Goal: Check status: Check status

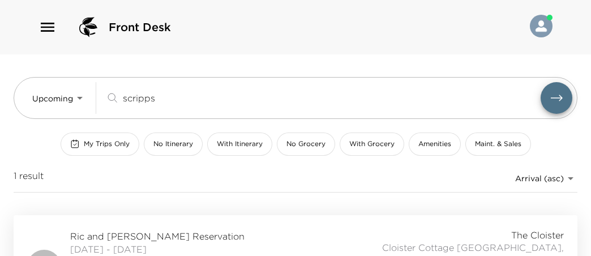
scroll to position [58, 0]
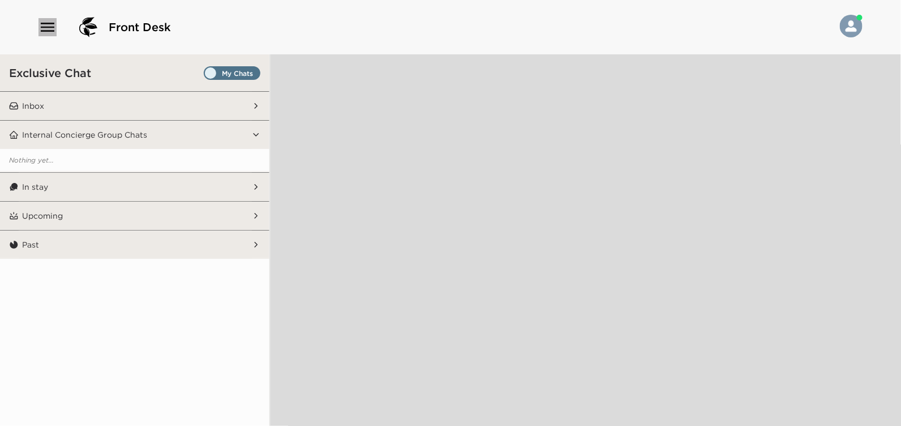
click at [49, 26] on icon "button" at bounding box center [47, 27] width 18 height 18
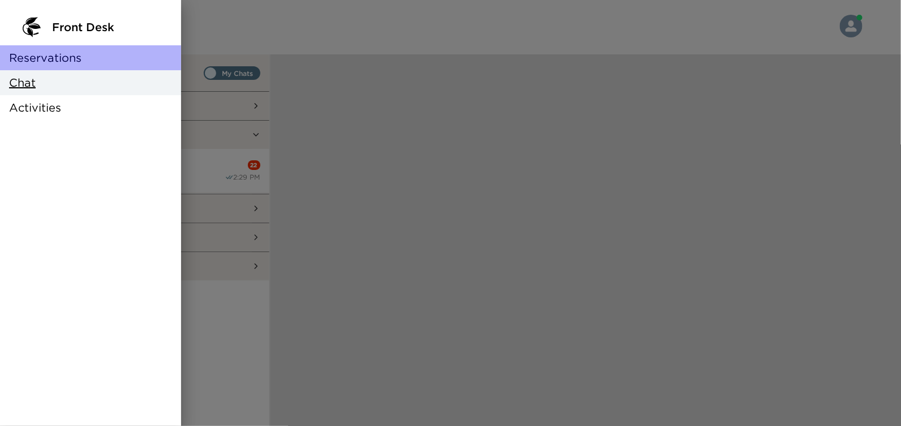
click at [54, 58] on span "Reservations" at bounding box center [45, 58] width 72 height 16
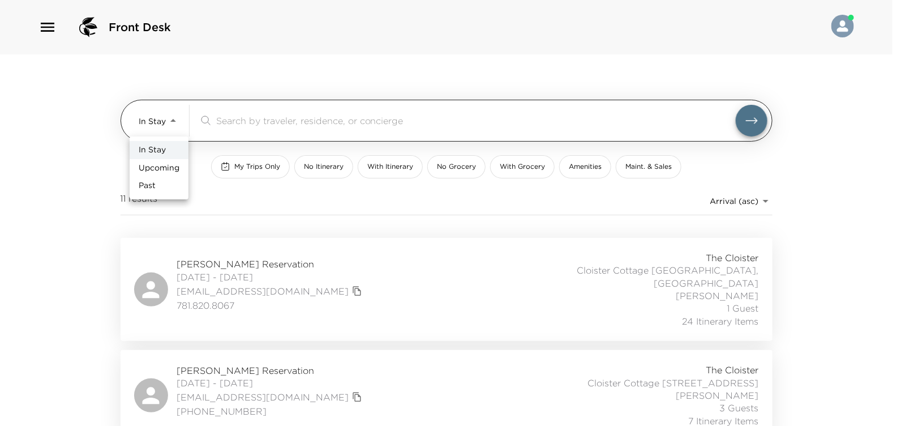
click at [174, 118] on body "Front Desk In Stay In-Stay ​ My Trips Only No Itinerary With Itinerary No Groce…" at bounding box center [450, 213] width 901 height 426
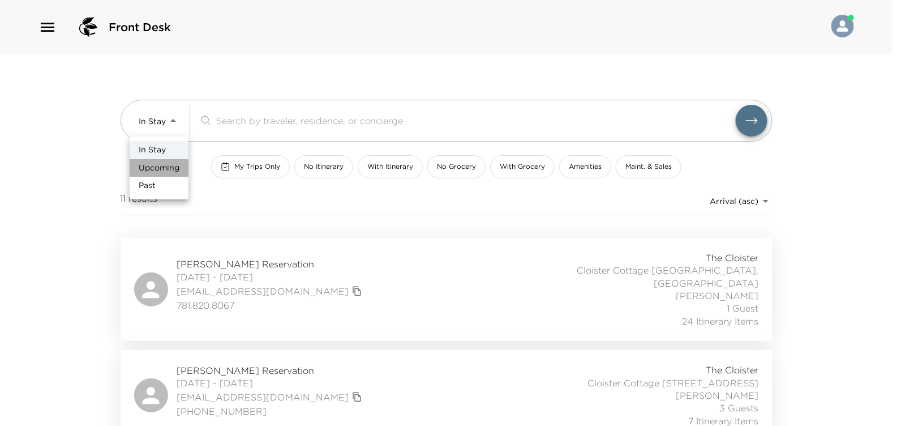
click at [160, 167] on span "Upcoming" at bounding box center [159, 167] width 41 height 11
type input "Upcoming"
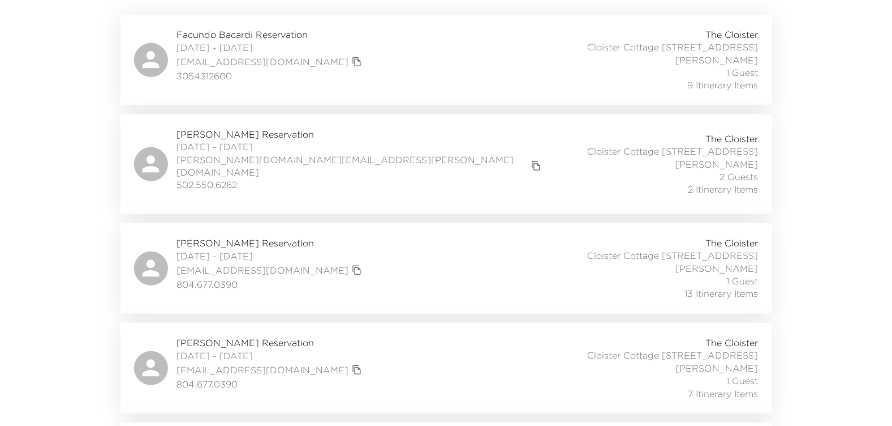
scroll to position [226, 0]
click at [222, 48] on span "10/02/2025 - 10/05/2025" at bounding box center [271, 44] width 188 height 12
click at [233, 144] on span "10/02/2025 - 10/03/2025" at bounding box center [360, 144] width 367 height 12
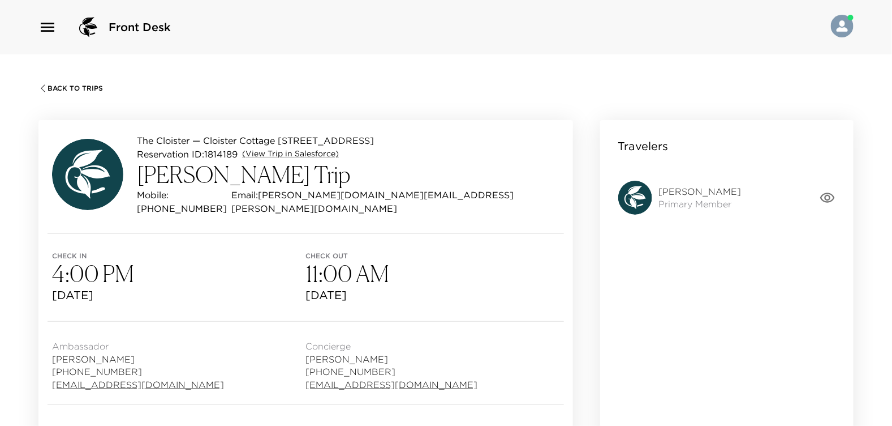
click at [5, 6] on div "Front Desk" at bounding box center [446, 27] width 892 height 54
click at [51, 87] on span "Back To Trips" at bounding box center [75, 88] width 55 height 8
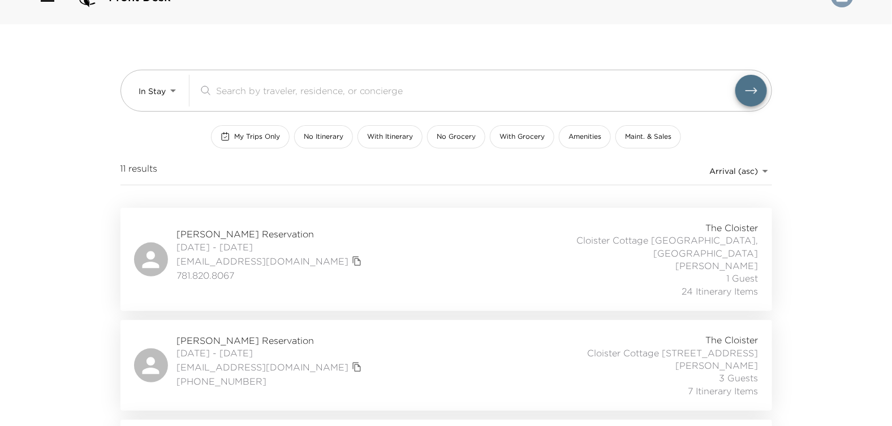
scroll to position [56, 0]
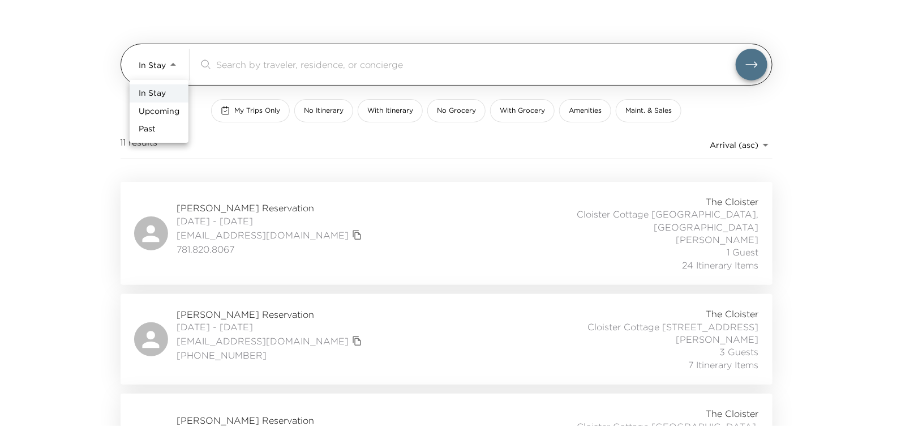
click at [173, 65] on body "Front Desk In Stay In-Stay ​ My Trips Only No Itinerary With Itinerary No Groce…" at bounding box center [450, 157] width 901 height 426
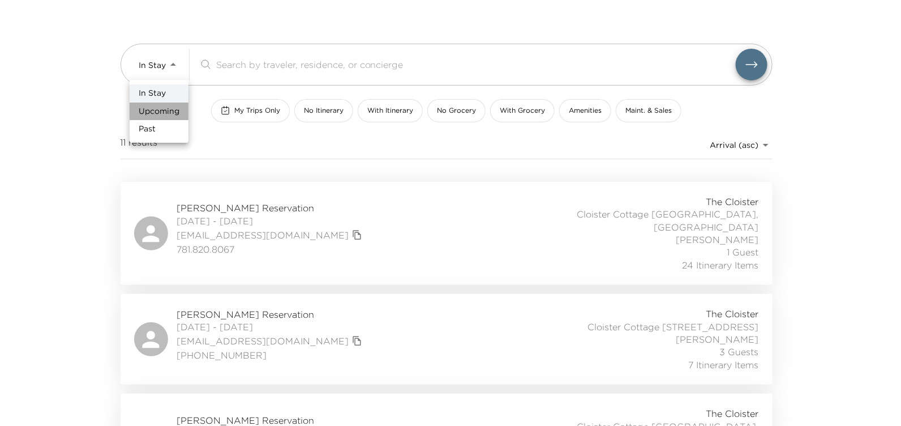
click at [157, 110] on span "Upcoming" at bounding box center [159, 111] width 41 height 11
type input "Upcoming"
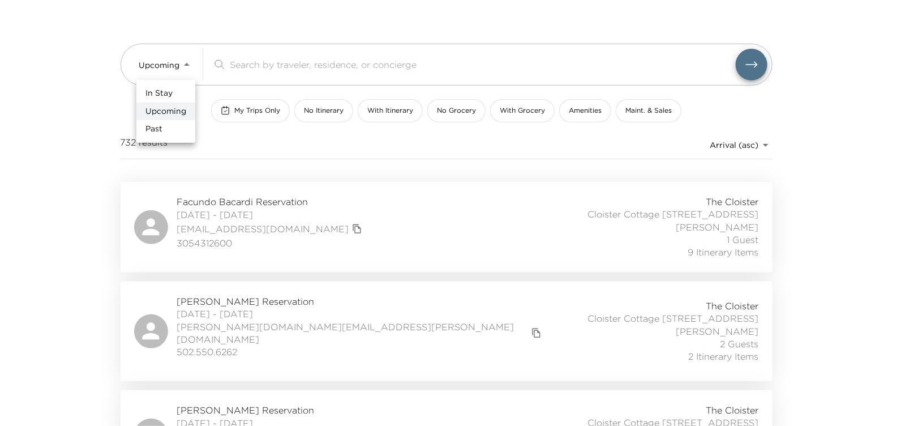
click at [749, 63] on div at bounding box center [450, 213] width 901 height 426
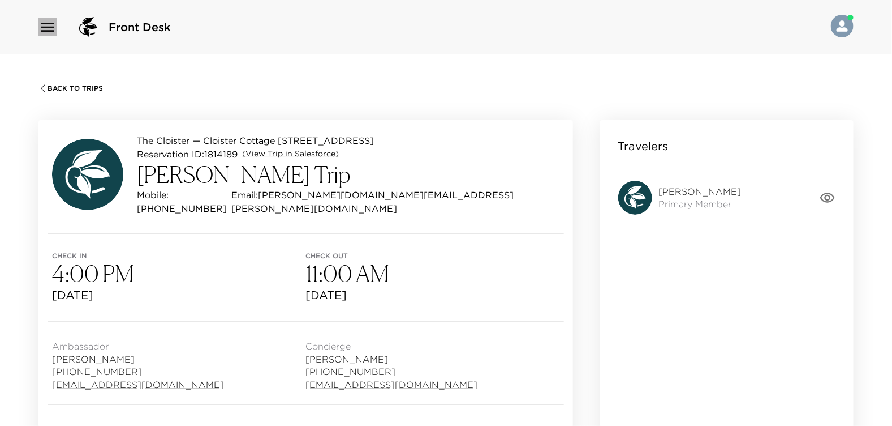
click at [49, 29] on icon "button" at bounding box center [47, 27] width 18 height 18
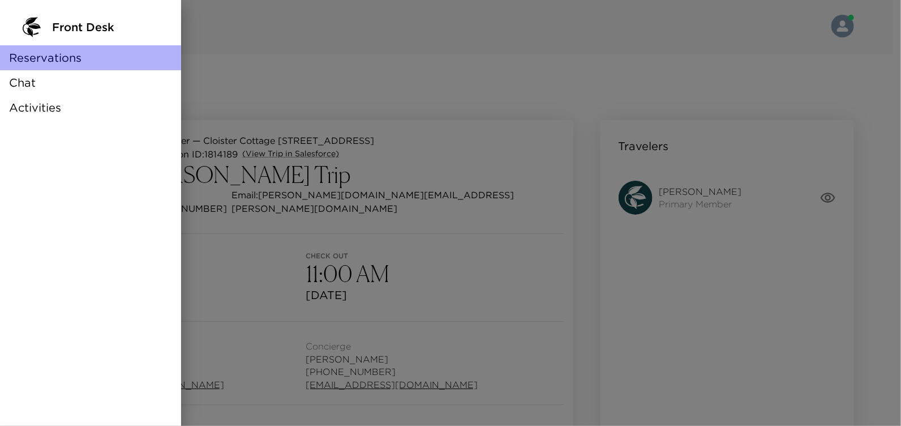
click at [49, 62] on span "Reservations" at bounding box center [45, 58] width 72 height 16
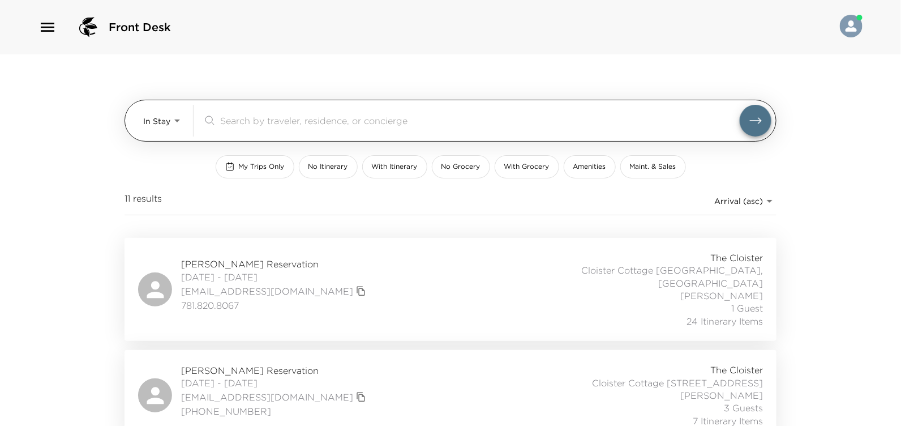
click at [171, 120] on body "Front Desk In Stay In-Stay ​ My Trips Only No Itinerary With Itinerary No Groce…" at bounding box center [450, 213] width 901 height 426
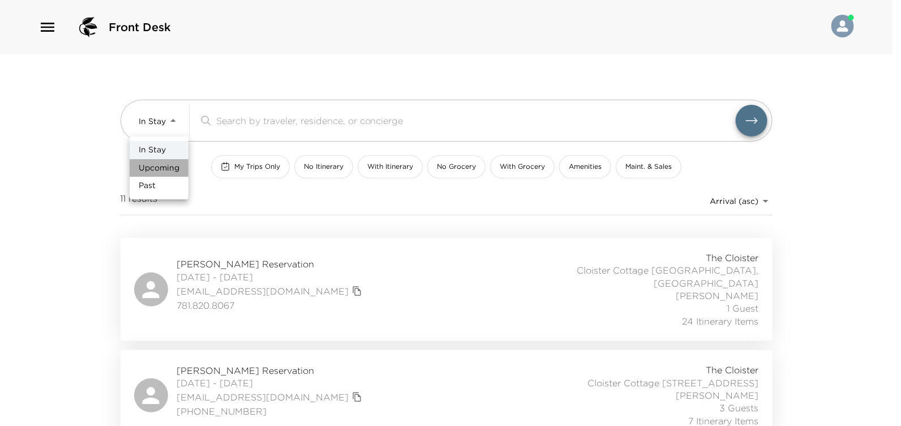
click at [159, 169] on span "Upcoming" at bounding box center [159, 167] width 41 height 11
type input "Upcoming"
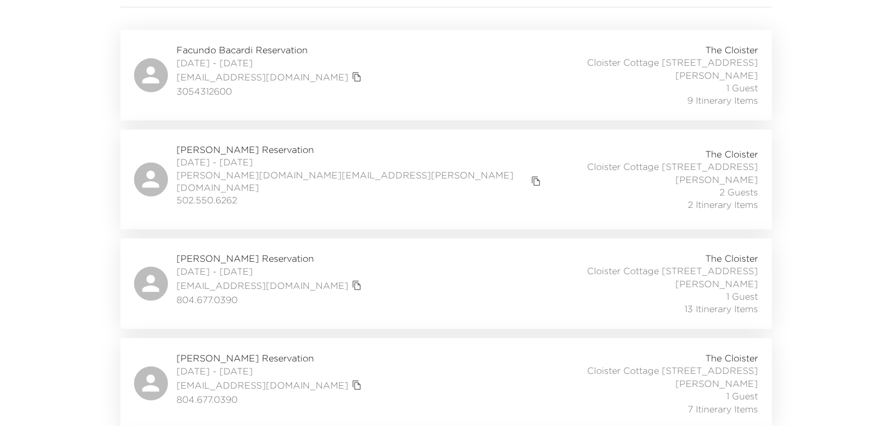
scroll to position [282, 0]
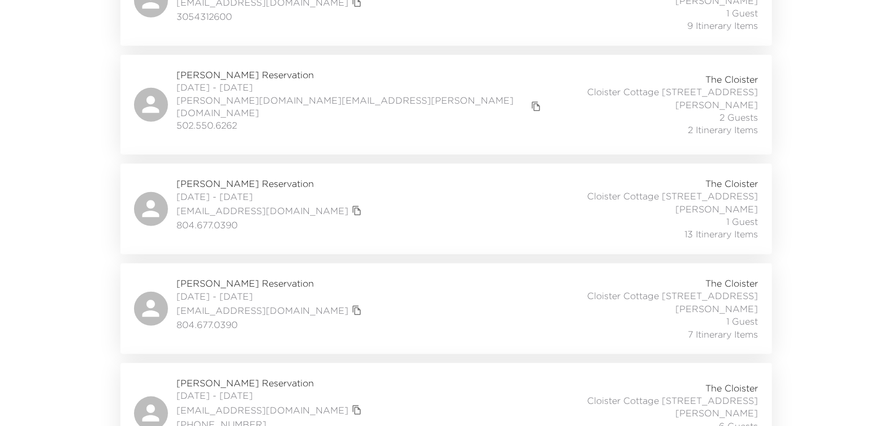
click at [255, 190] on span "10/02/2025 - 10/05/2025" at bounding box center [271, 196] width 188 height 12
click at [217, 290] on span "10/02/2025 - 10/05/2025" at bounding box center [271, 296] width 188 height 12
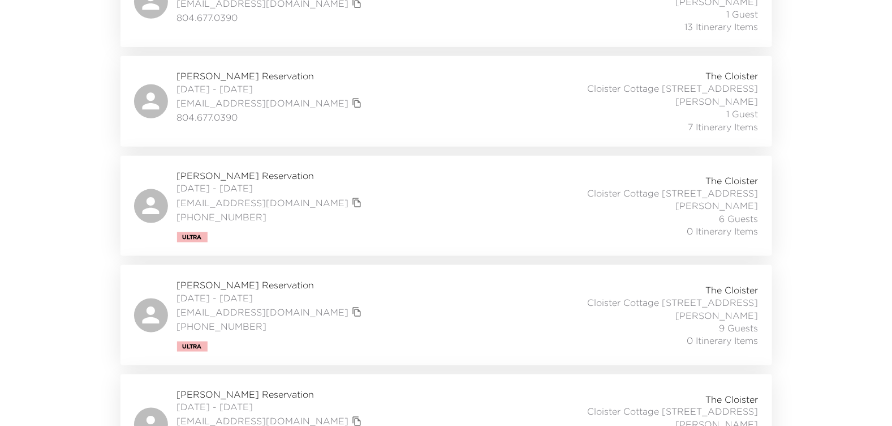
scroll to position [509, 0]
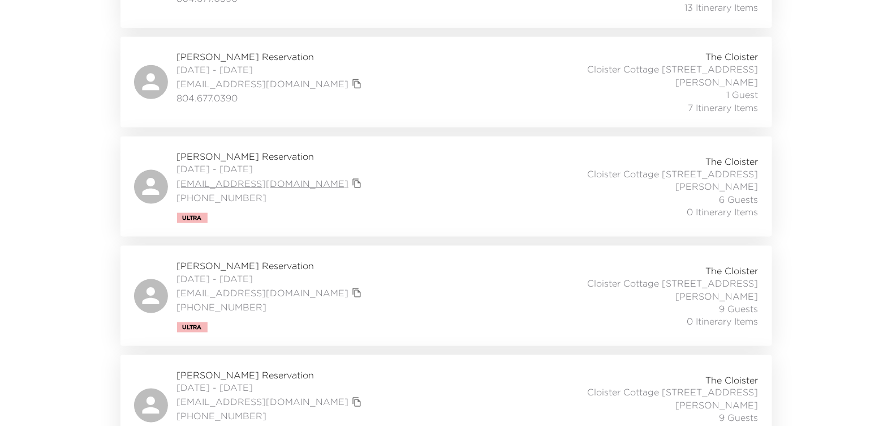
click at [211, 177] on link "[EMAIL_ADDRESS][DOMAIN_NAME]" at bounding box center [263, 183] width 172 height 12
click at [210, 177] on link "[EMAIL_ADDRESS][DOMAIN_NAME]" at bounding box center [263, 183] width 172 height 12
click at [210, 162] on span "10/02/2025 - 10/06/2025" at bounding box center [271, 168] width 188 height 12
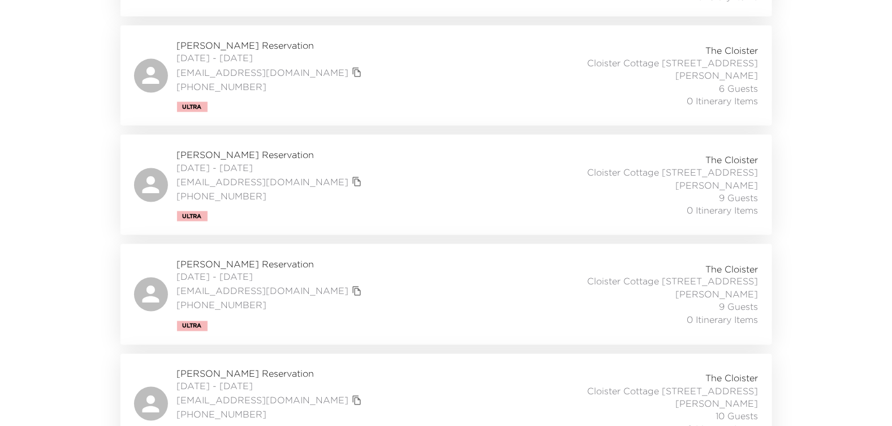
scroll to position [679, 0]
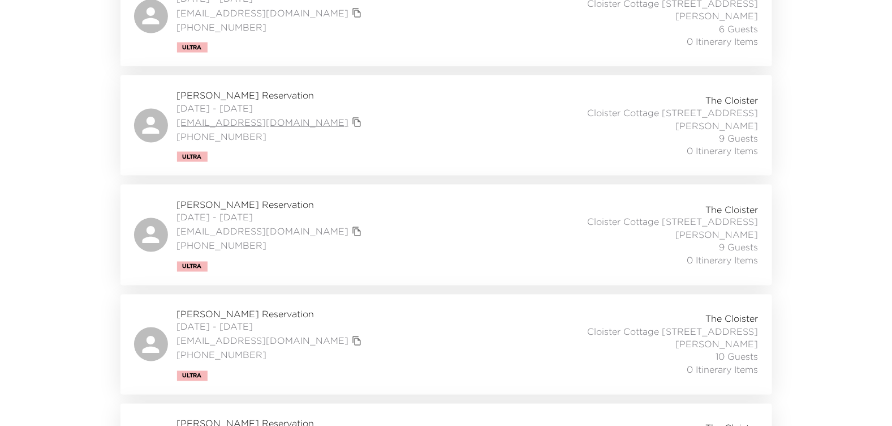
click at [217, 116] on link "[EMAIL_ADDRESS][DOMAIN_NAME]" at bounding box center [263, 122] width 172 height 12
click at [181, 198] on span "Mark Schreiber Reservation" at bounding box center [271, 204] width 188 height 12
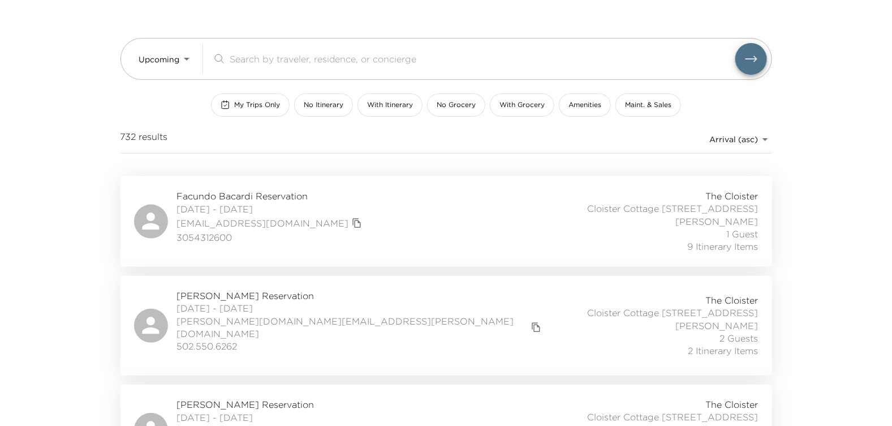
scroll to position [56, 0]
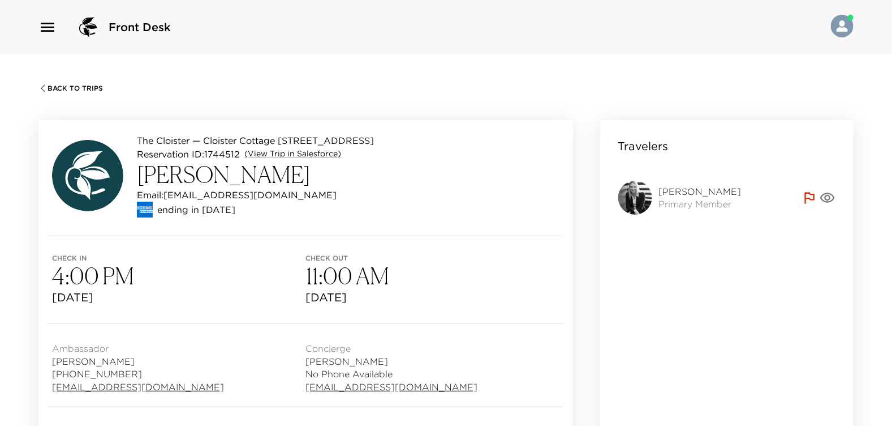
scroll to position [226, 0]
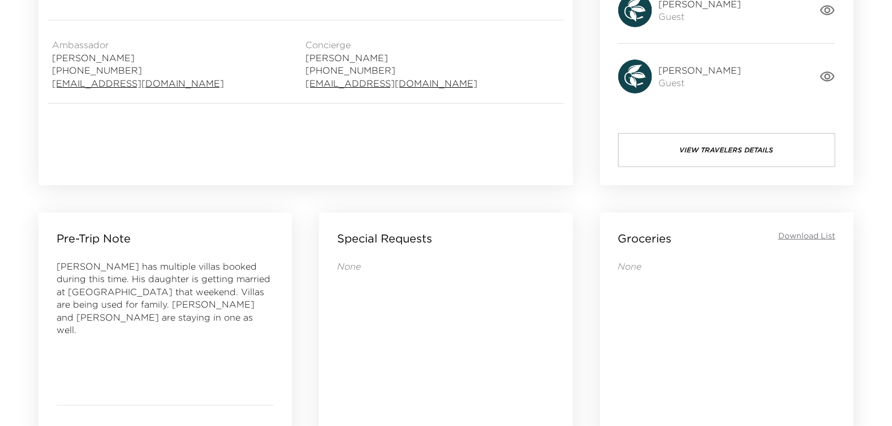
scroll to position [340, 0]
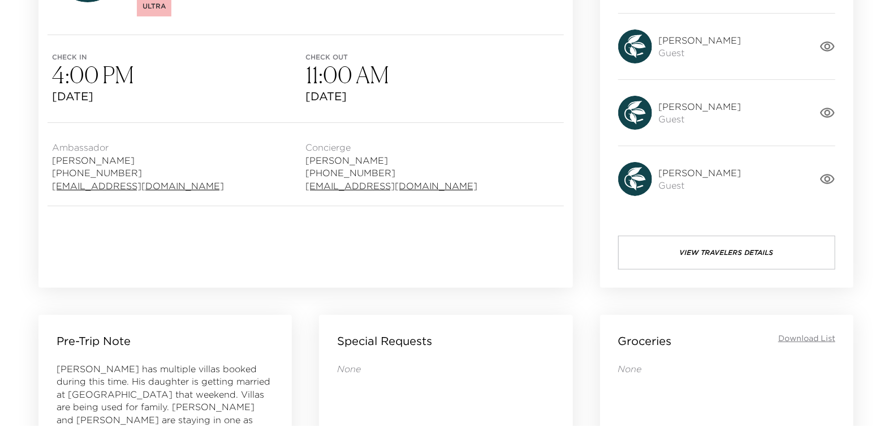
scroll to position [282, 0]
